Goal: Information Seeking & Learning: Check status

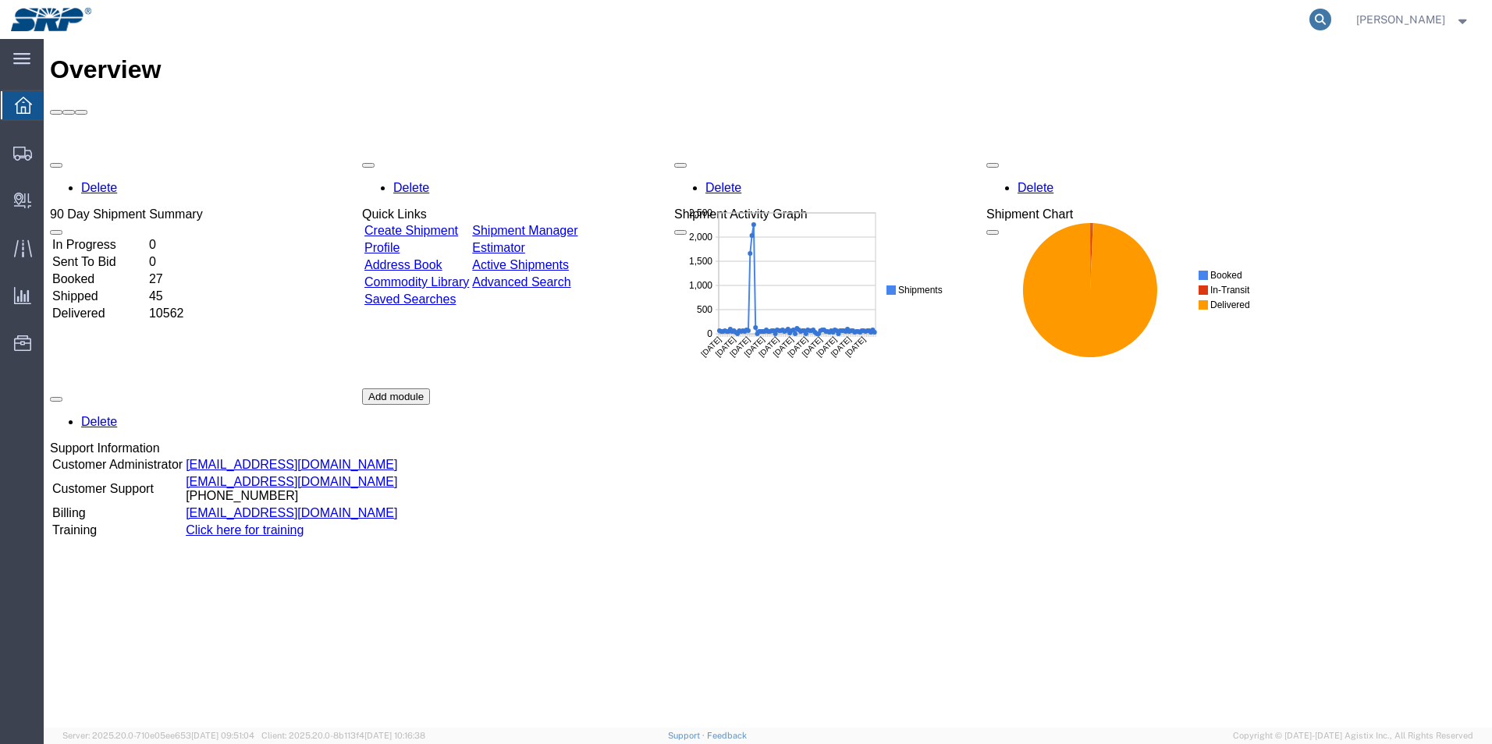
click at [1331, 17] on icon at bounding box center [1320, 20] width 22 height 22
paste input "1Z1YY6320341946749"
type input "1Z1YY6320341946749"
click at [1331, 14] on icon at bounding box center [1320, 20] width 22 height 22
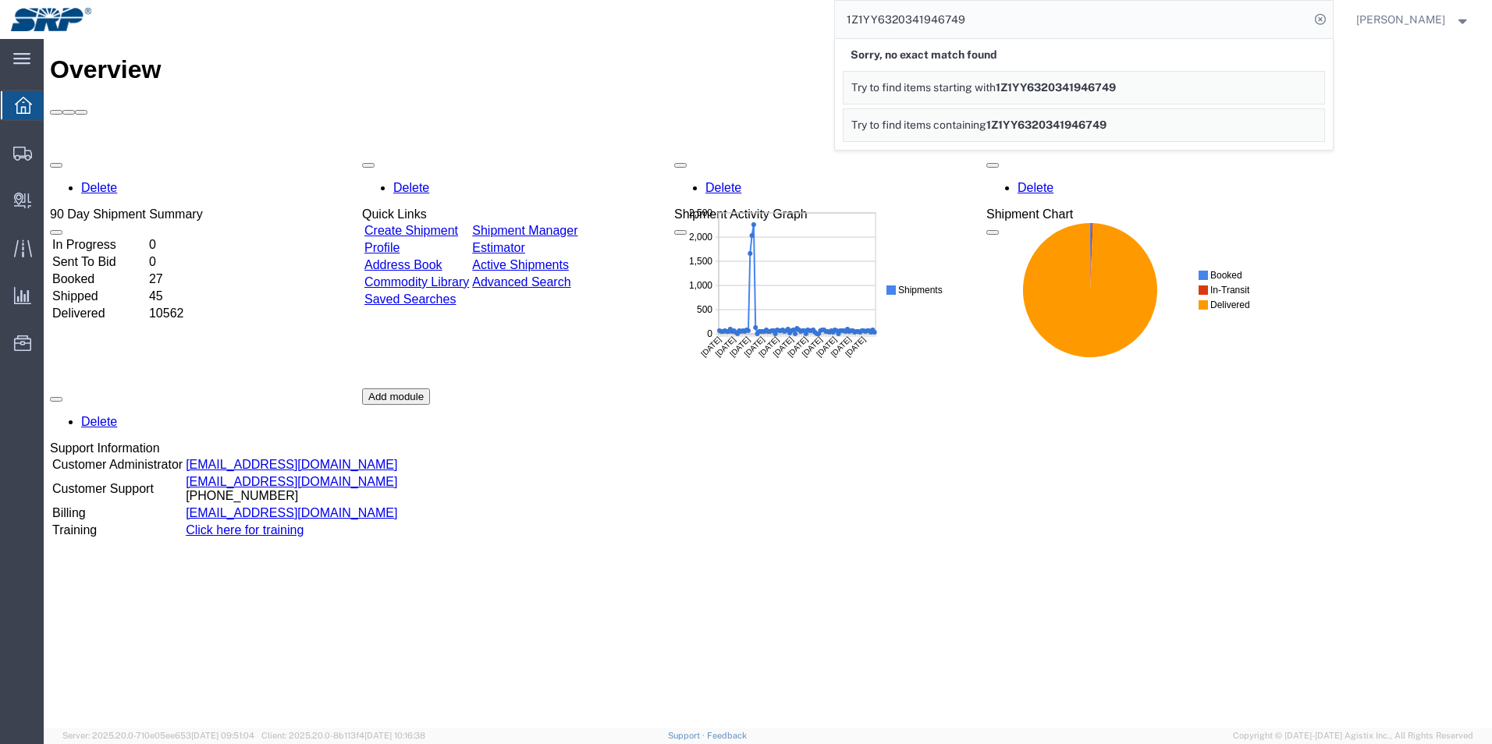
click at [1110, 86] on span "1Z1YY6320341946749" at bounding box center [1055, 87] width 120 height 12
click at [1089, 125] on span "1Z1YY6320341946749" at bounding box center [1046, 125] width 120 height 12
